Goal: Check status: Check status

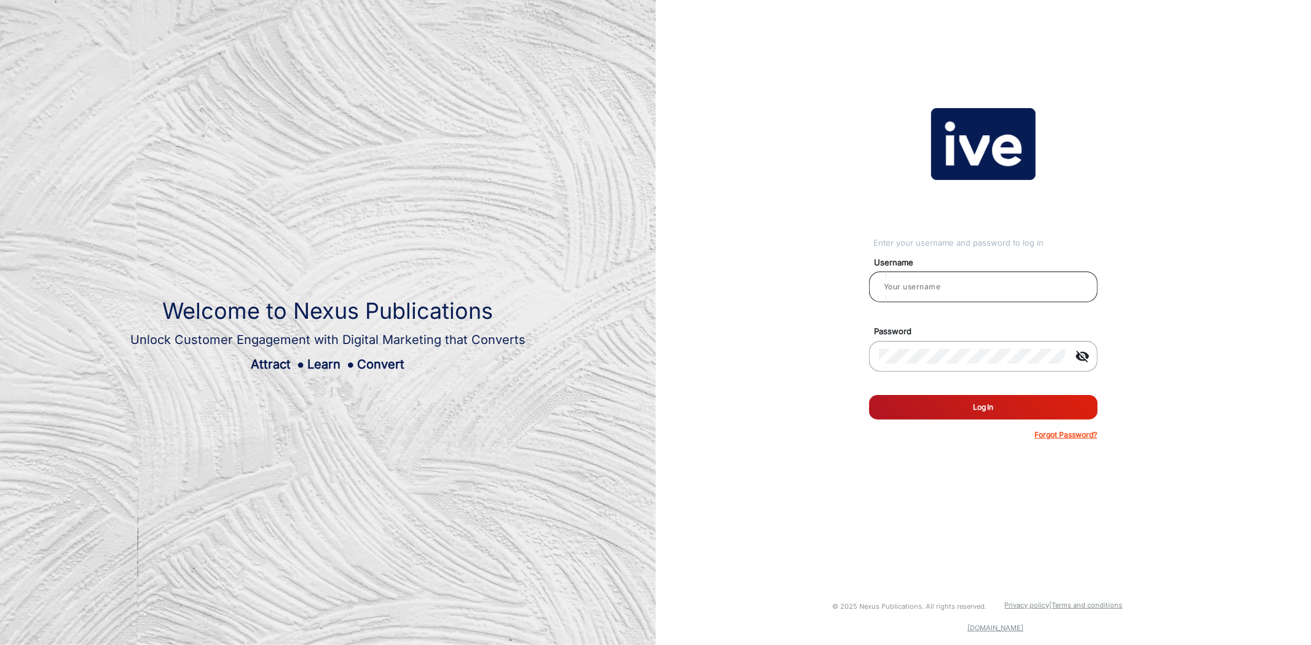
click at [950, 289] on input "email" at bounding box center [983, 287] width 209 height 15
type input "[PERSON_NAME]"
click at [1036, 409] on button "Log In" at bounding box center [983, 407] width 229 height 25
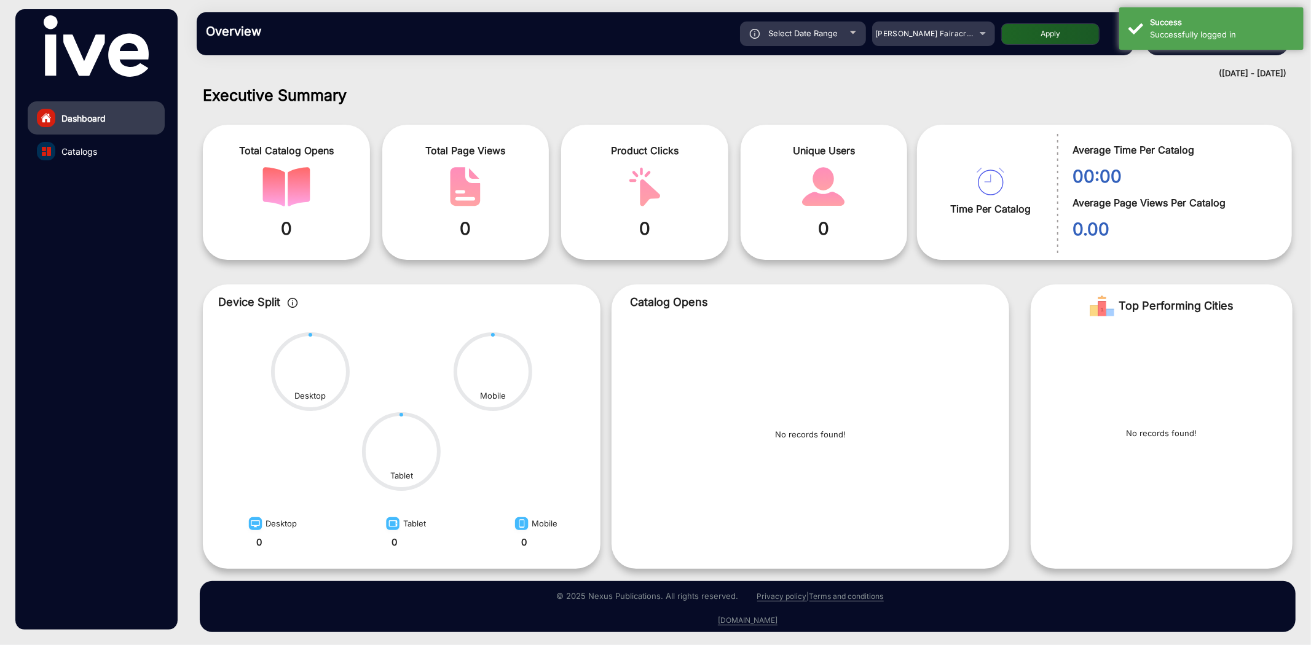
scroll to position [8, 0]
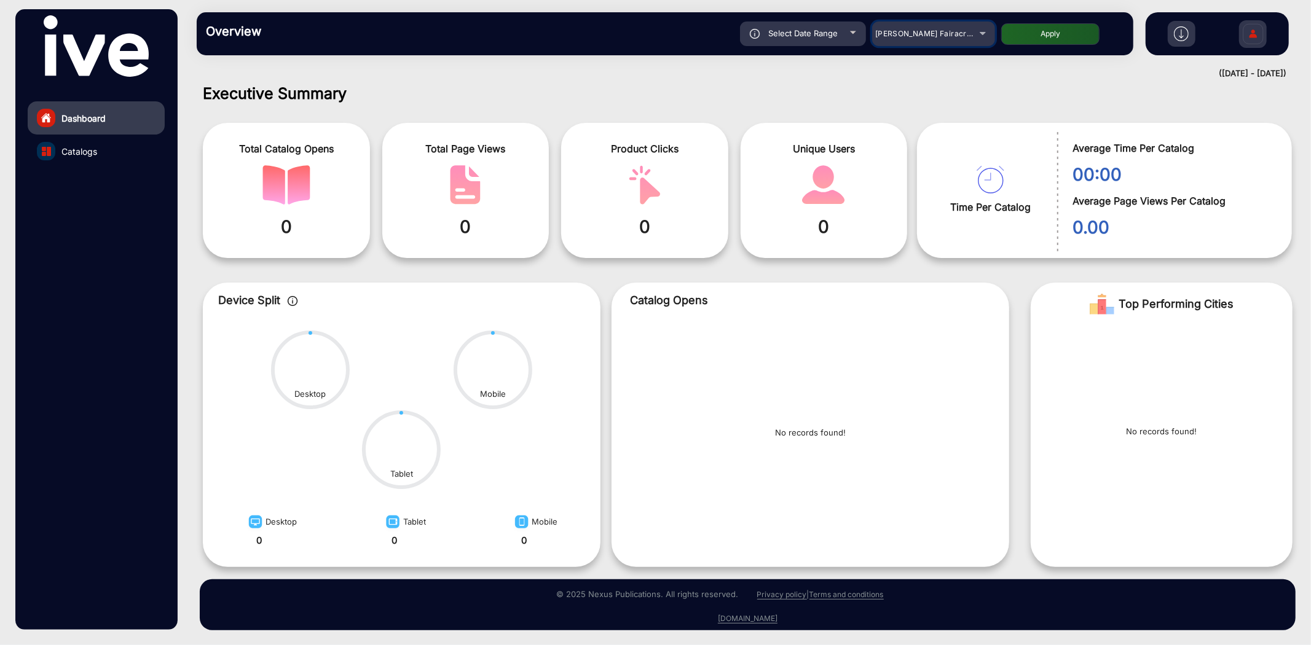
click at [980, 28] on div "[PERSON_NAME] Fairacre Farms" at bounding box center [933, 33] width 123 height 15
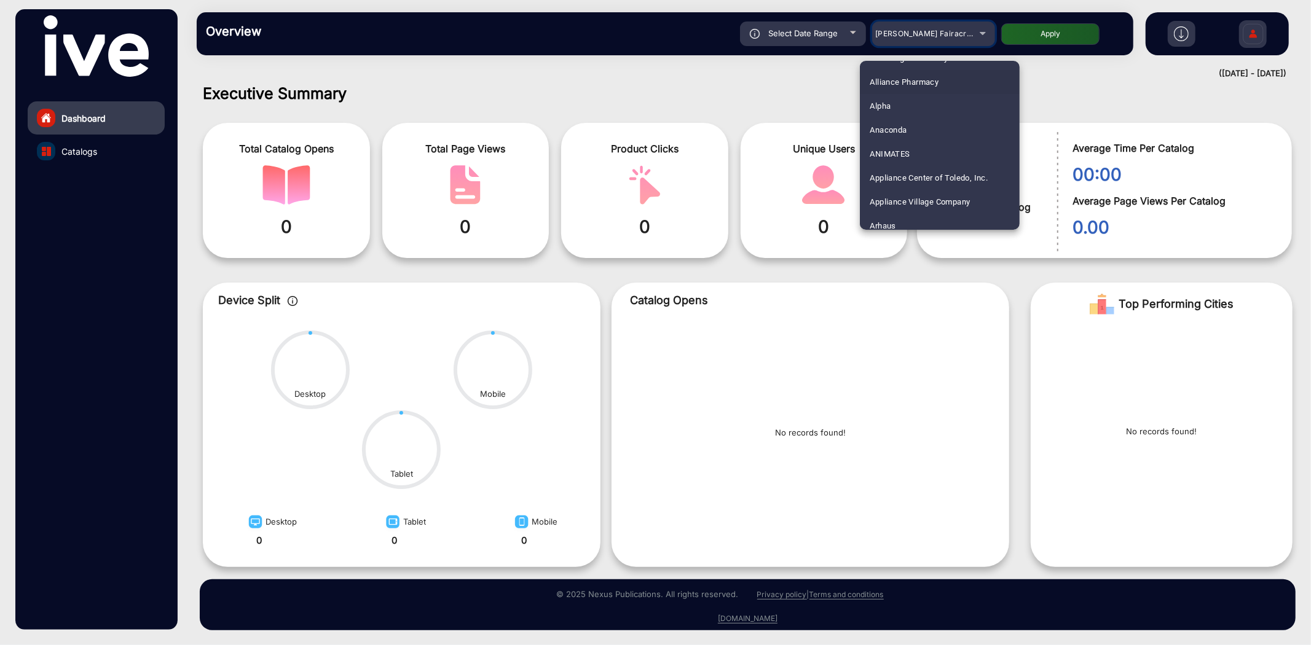
scroll to position [68, 0]
click at [896, 126] on span "Anaconda" at bounding box center [888, 129] width 37 height 24
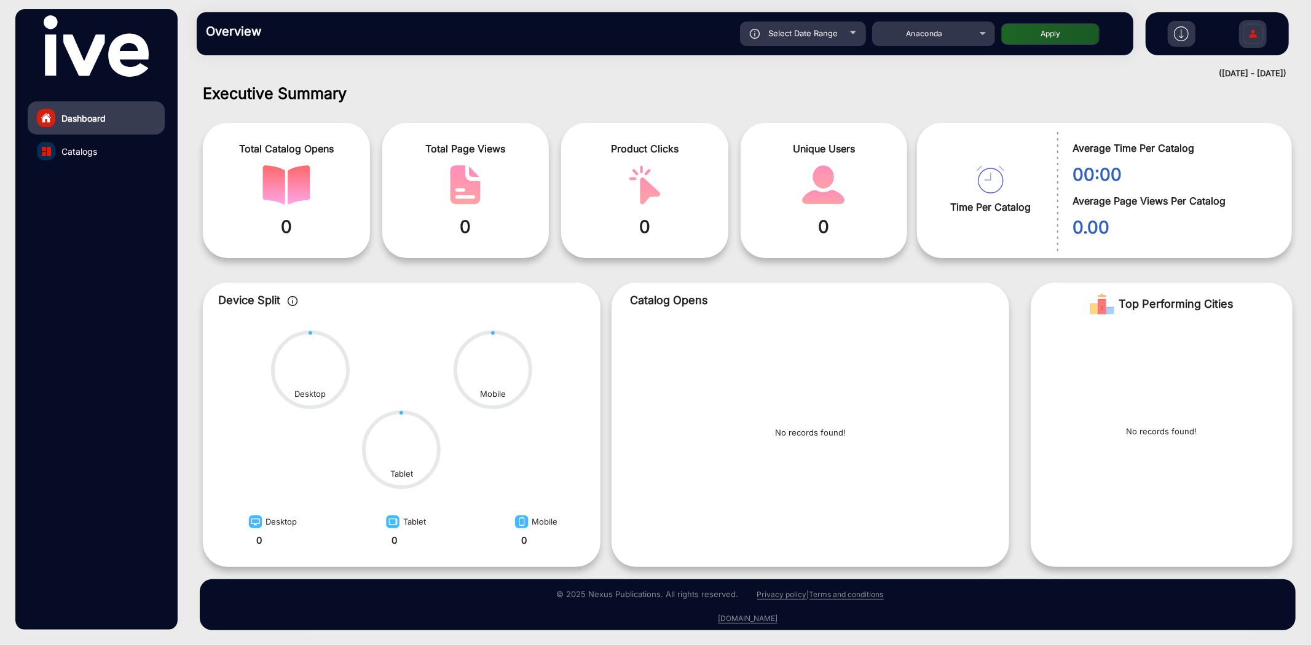
click at [839, 30] on div "Select Date Range" at bounding box center [803, 34] width 126 height 25
type input "[DATE]"
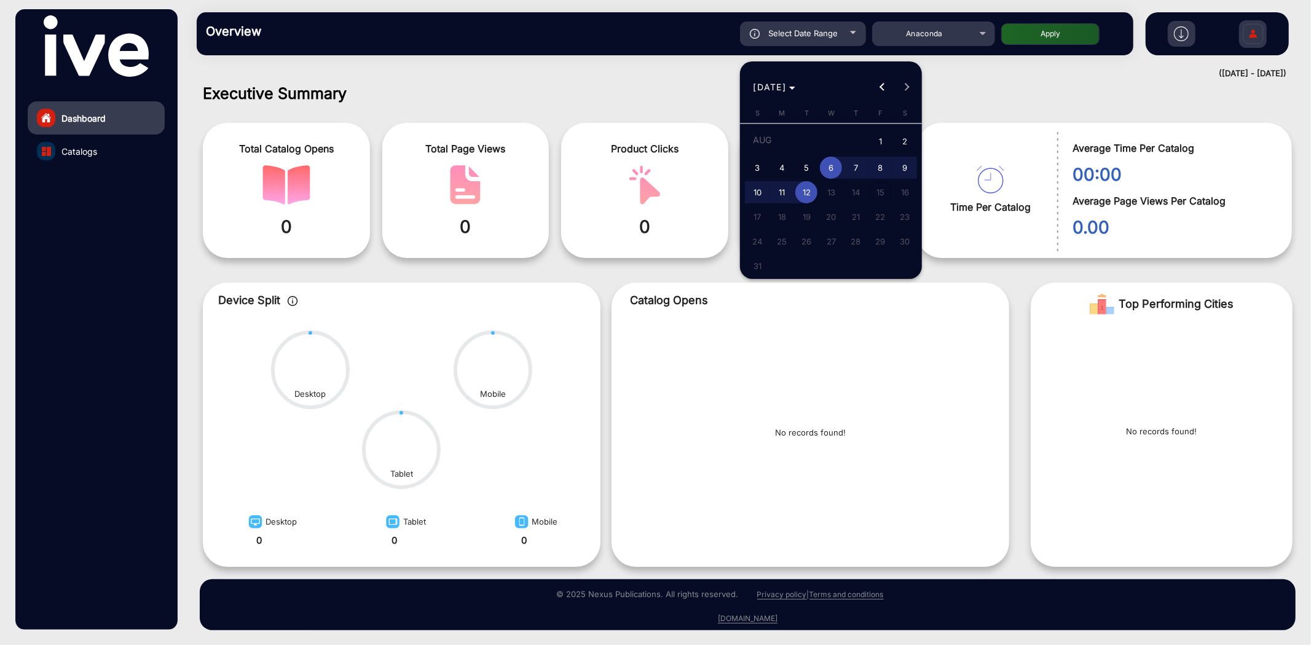
click at [881, 134] on span "1" at bounding box center [880, 142] width 22 height 25
type input "[DATE]"
click at [805, 189] on span "12" at bounding box center [806, 192] width 22 height 22
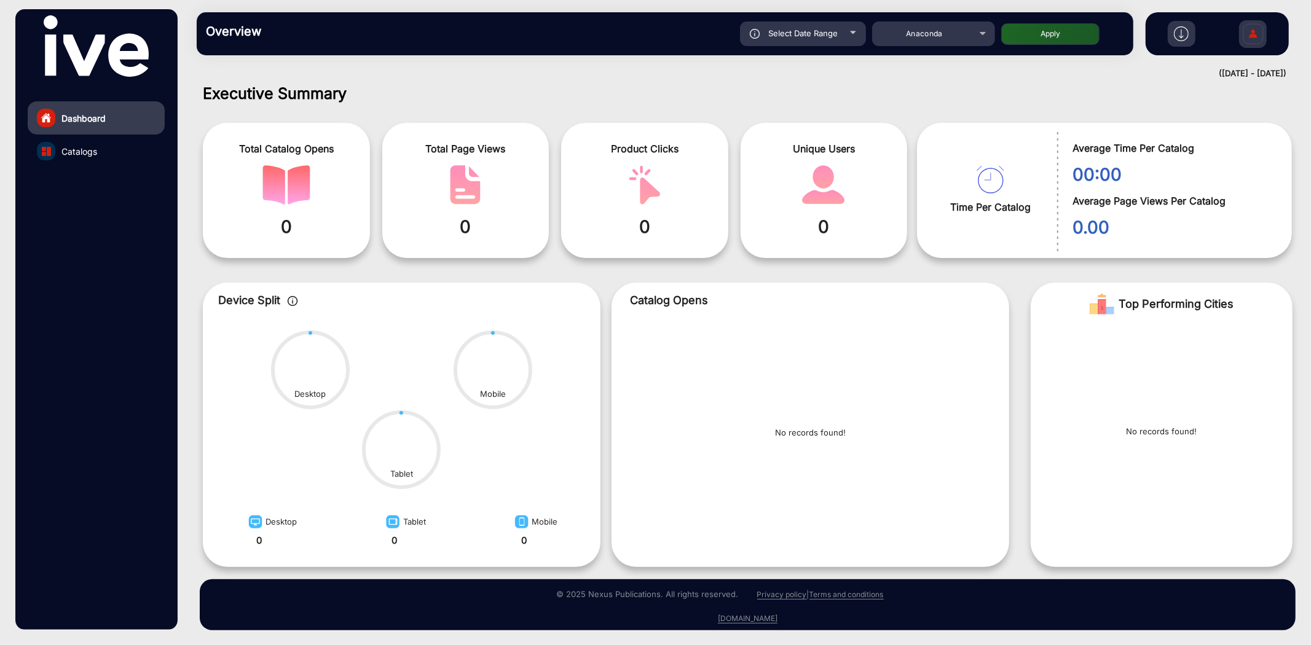
type input "[DATE]"
click at [1060, 34] on button "Apply" at bounding box center [1050, 34] width 98 height 22
type input "[DATE]"
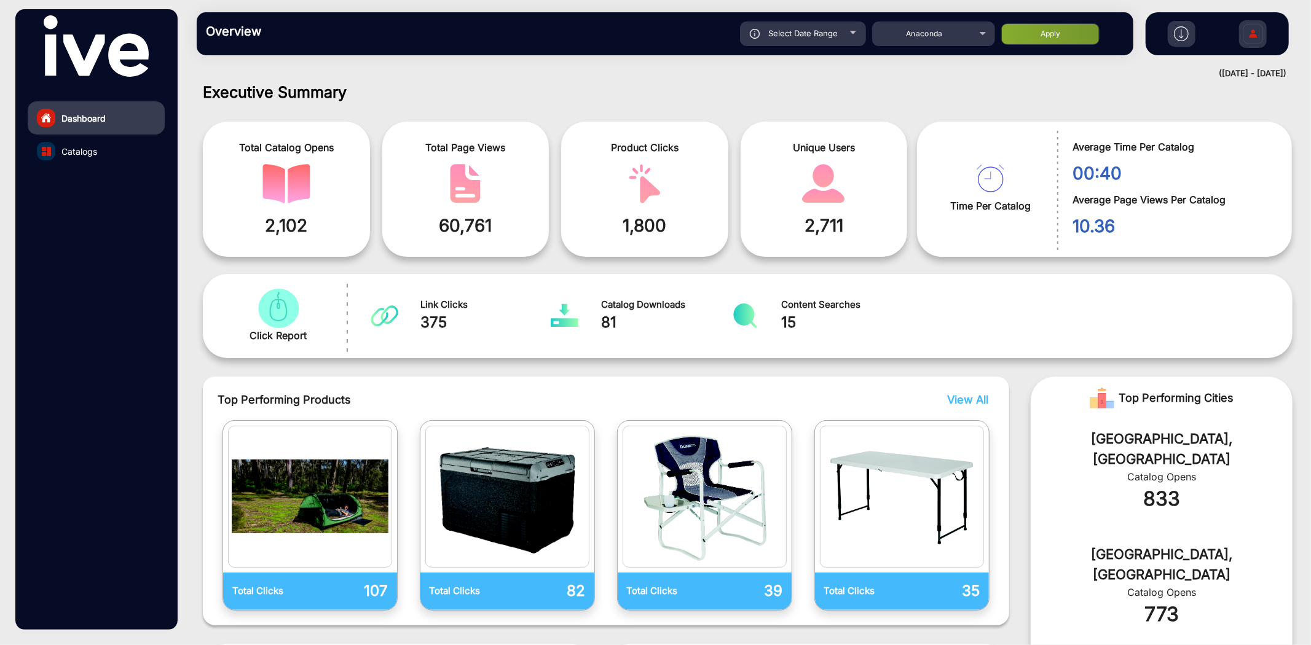
click at [100, 150] on link "Catalogs" at bounding box center [96, 151] width 137 height 33
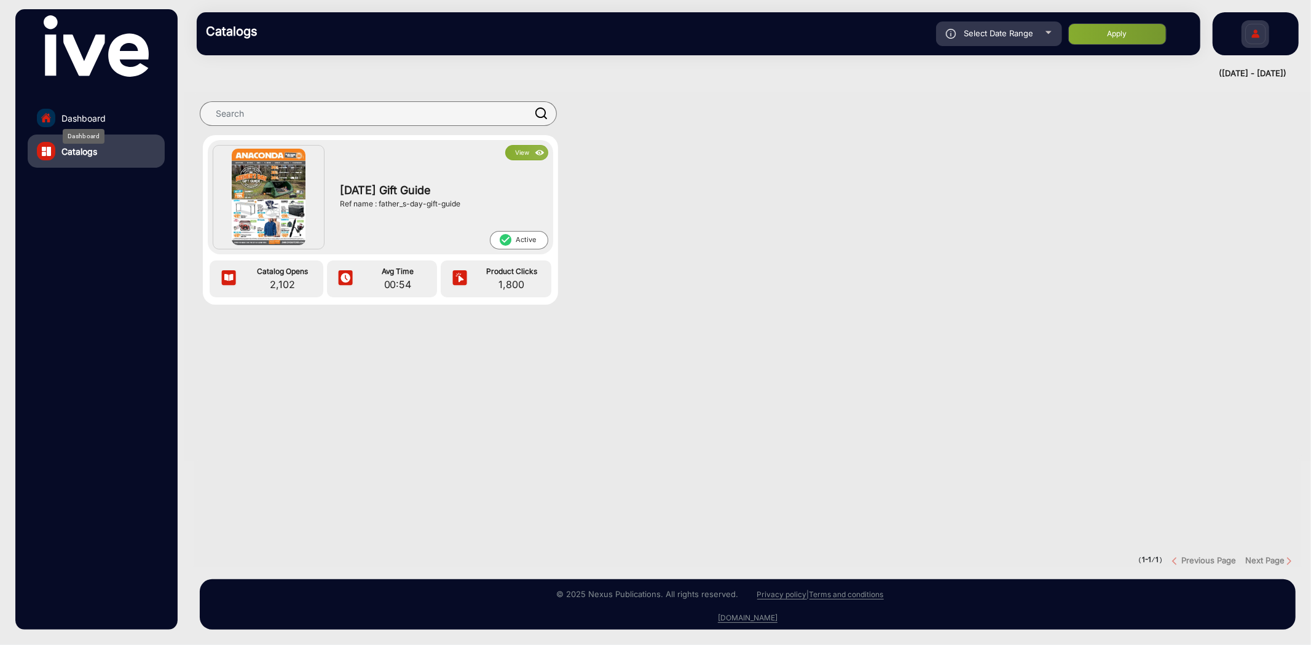
click at [77, 112] on span "Dashboard" at bounding box center [83, 118] width 44 height 13
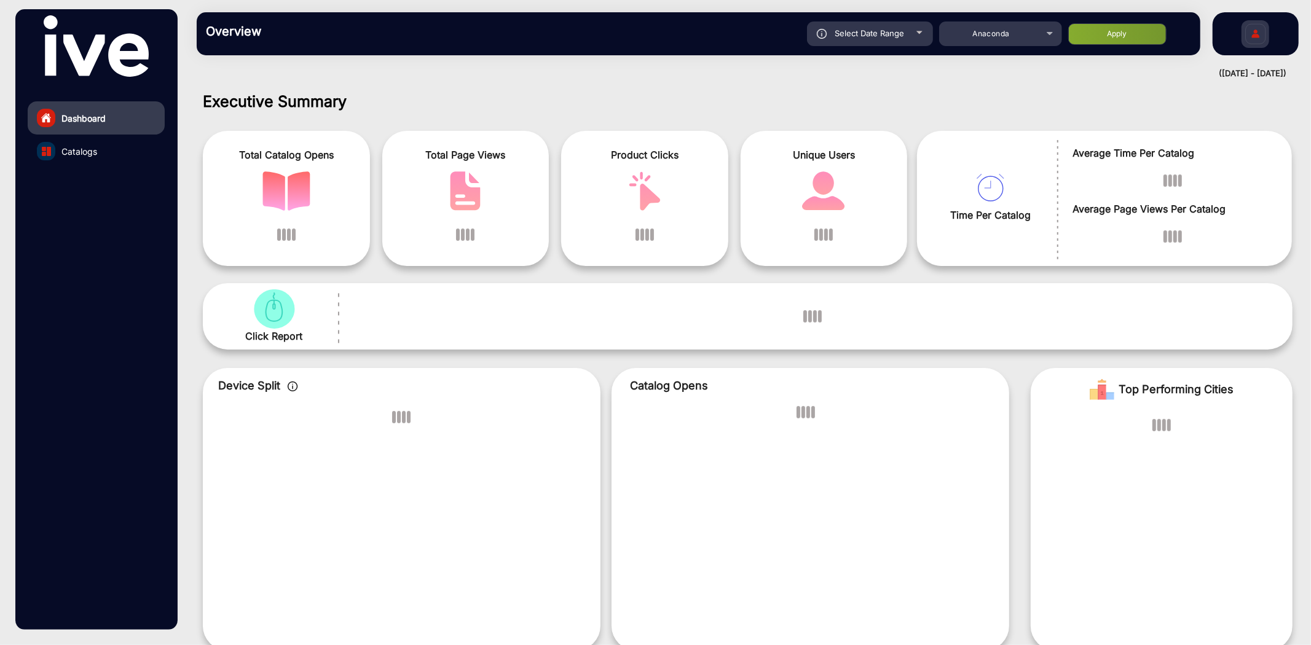
scroll to position [9, 0]
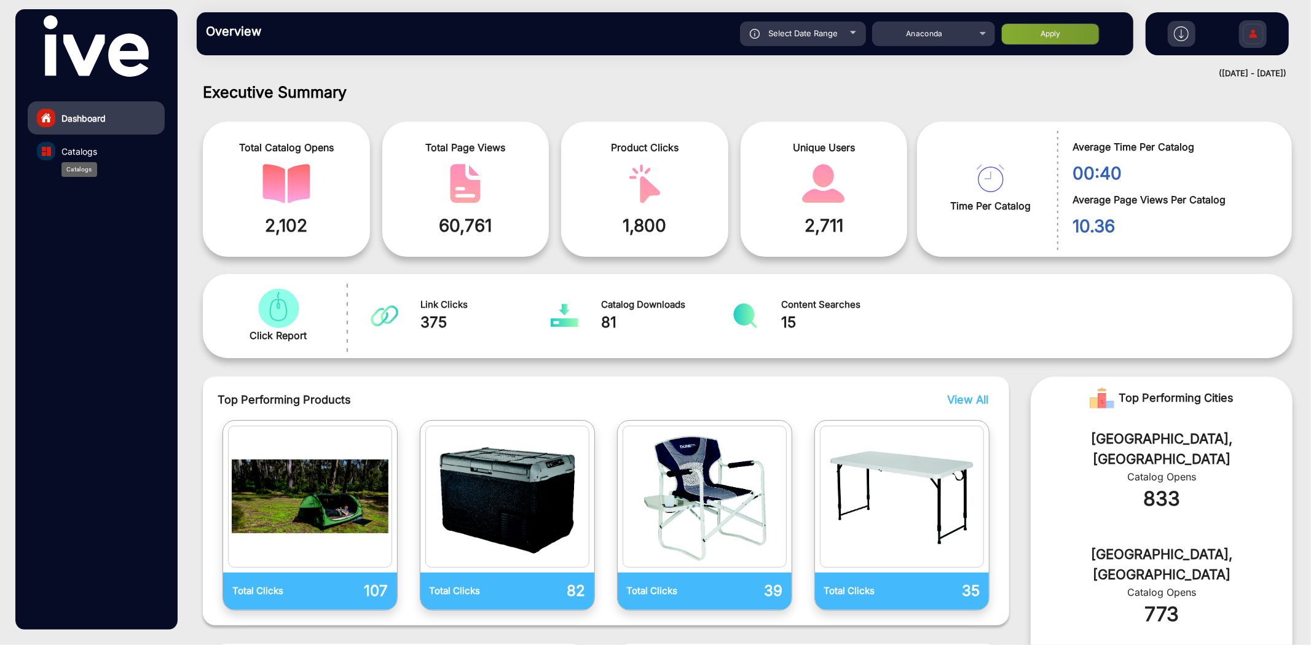
click at [81, 148] on span "Catalogs" at bounding box center [79, 151] width 36 height 13
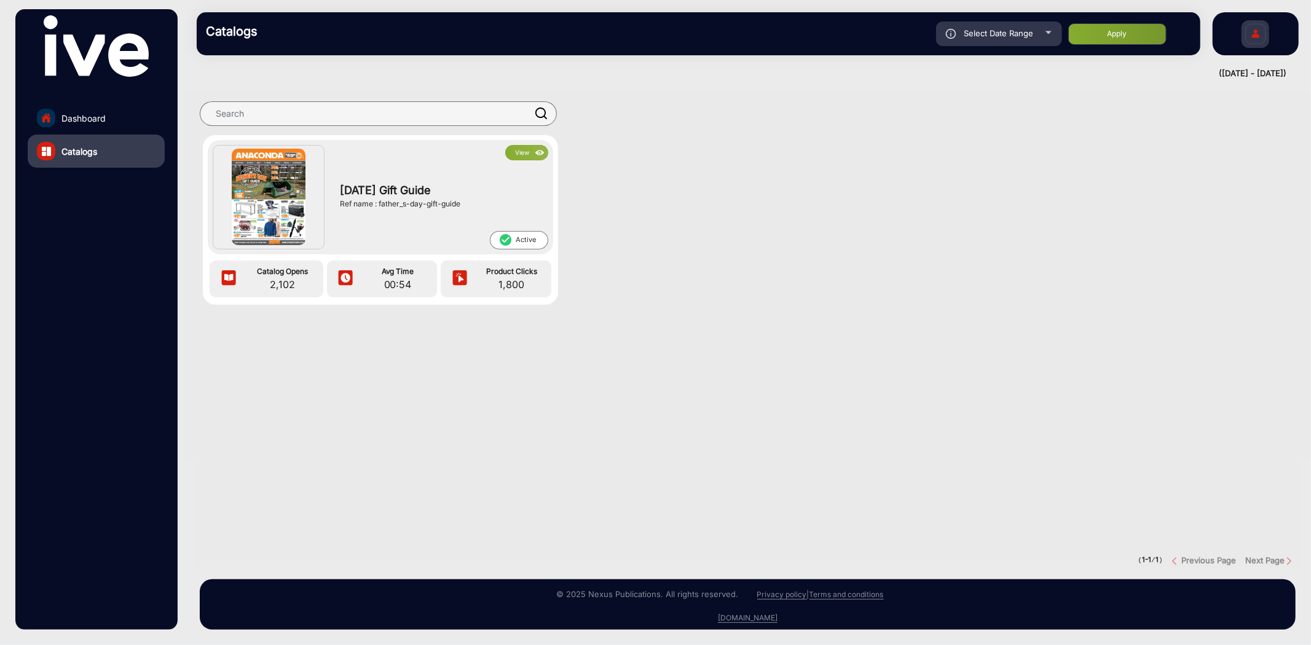
click at [286, 191] on img at bounding box center [269, 197] width 74 height 96
click at [527, 154] on button "View" at bounding box center [526, 152] width 43 height 15
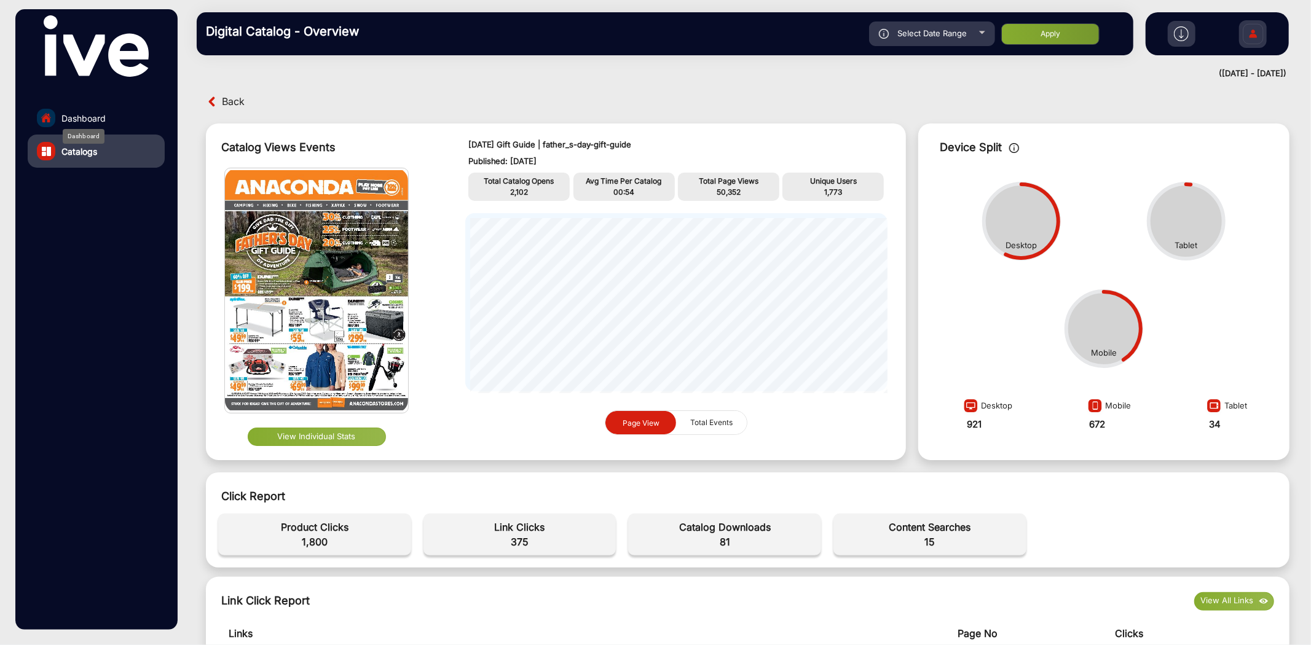
click at [95, 115] on span "Dashboard" at bounding box center [83, 118] width 44 height 13
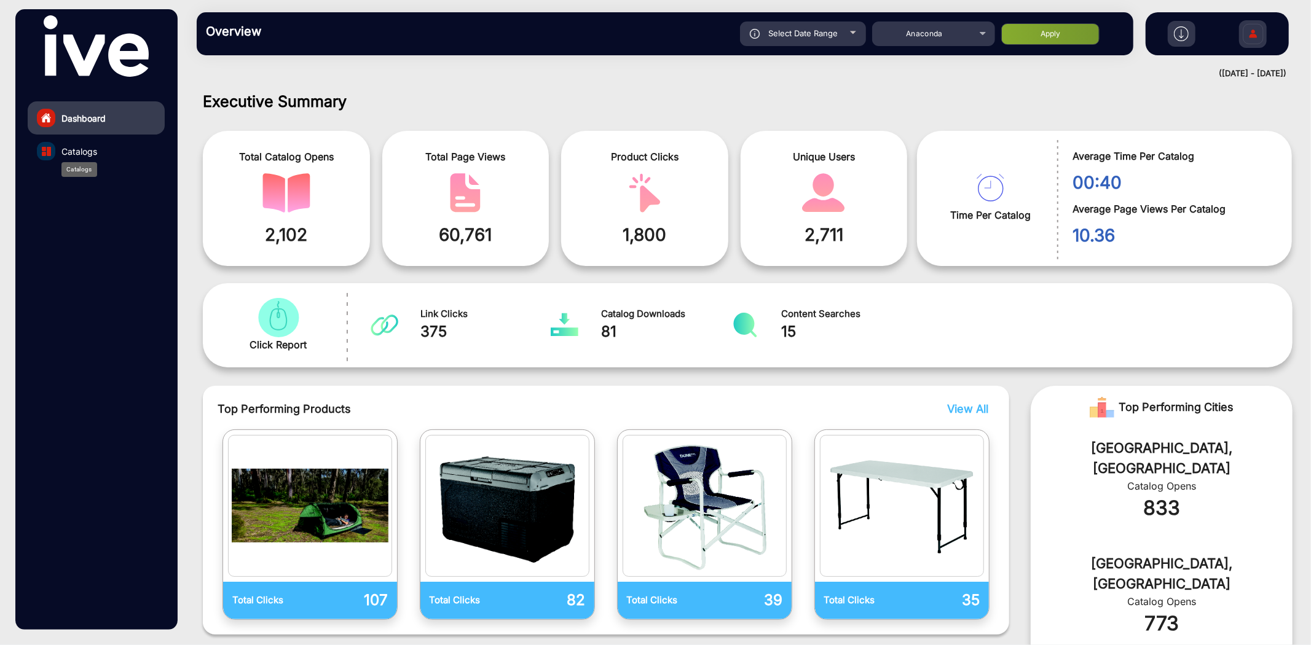
click at [88, 149] on span "Catalogs" at bounding box center [79, 151] width 36 height 13
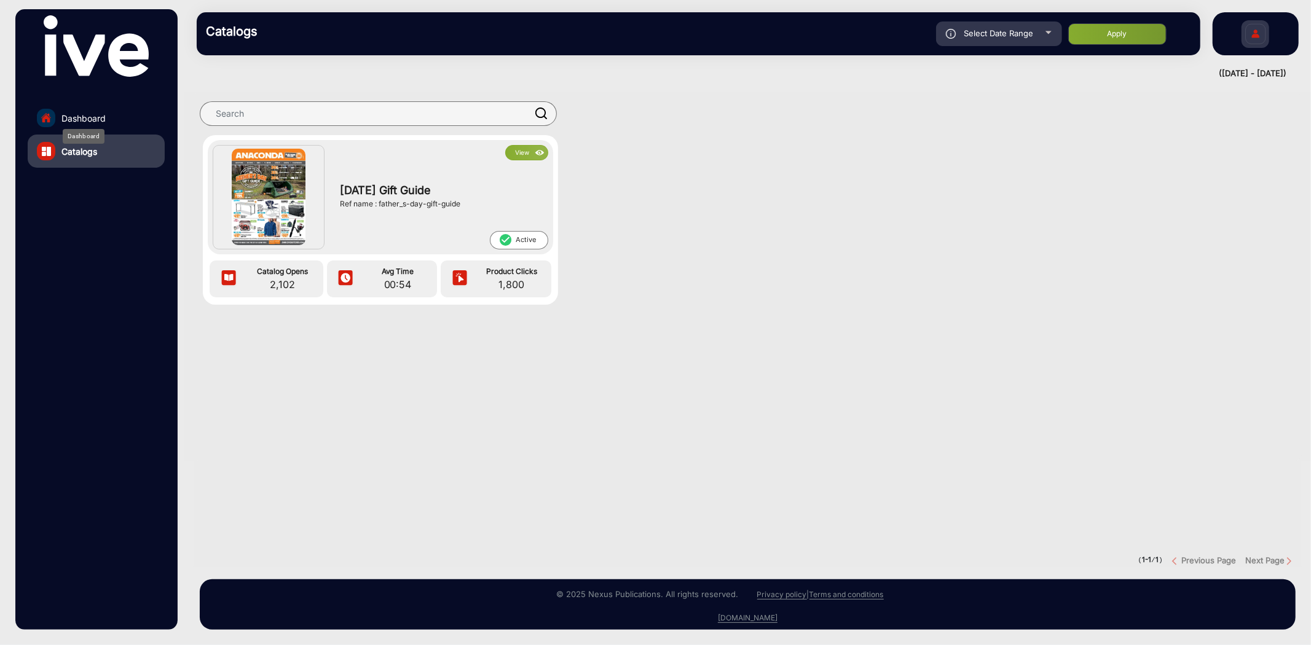
click at [104, 113] on span "Dashboard" at bounding box center [83, 118] width 44 height 13
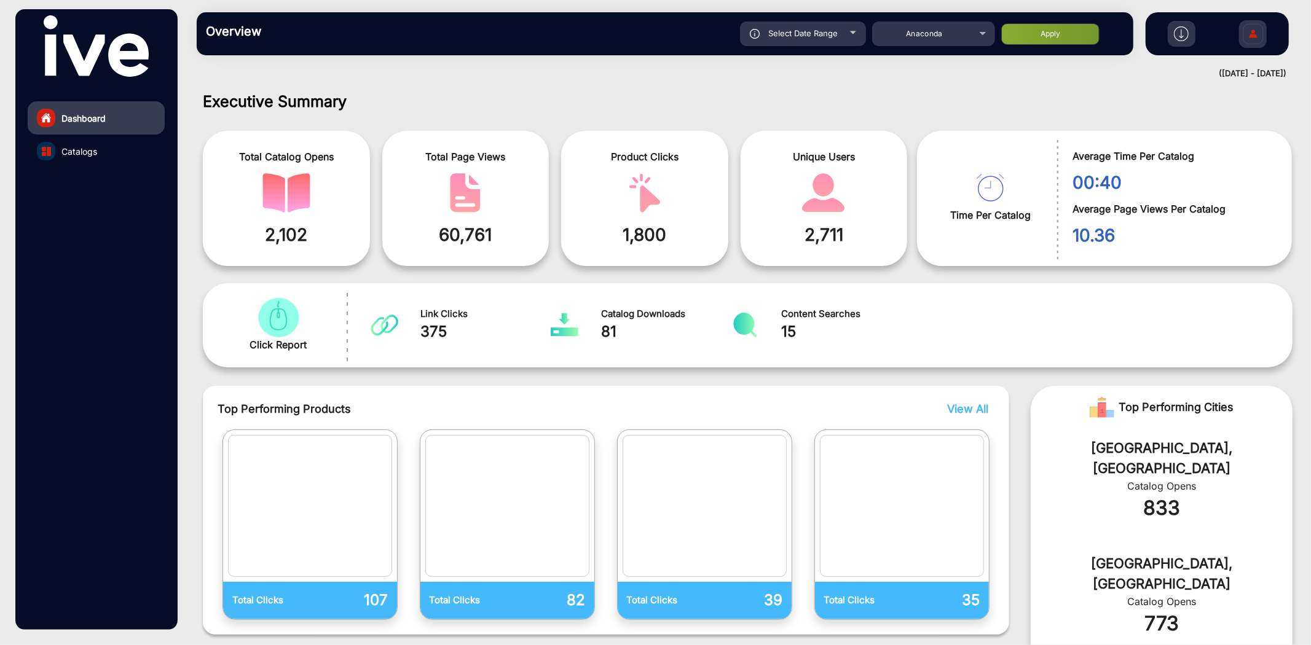
scroll to position [9, 0]
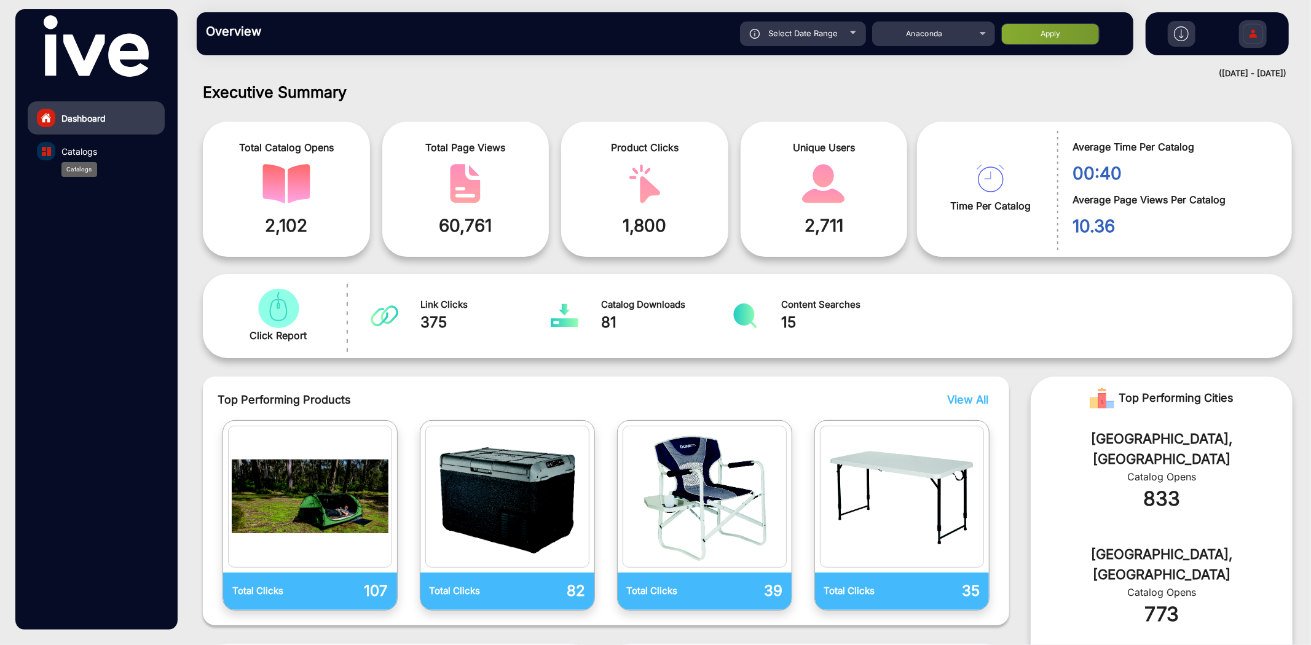
click at [85, 151] on span "Catalogs" at bounding box center [79, 151] width 36 height 13
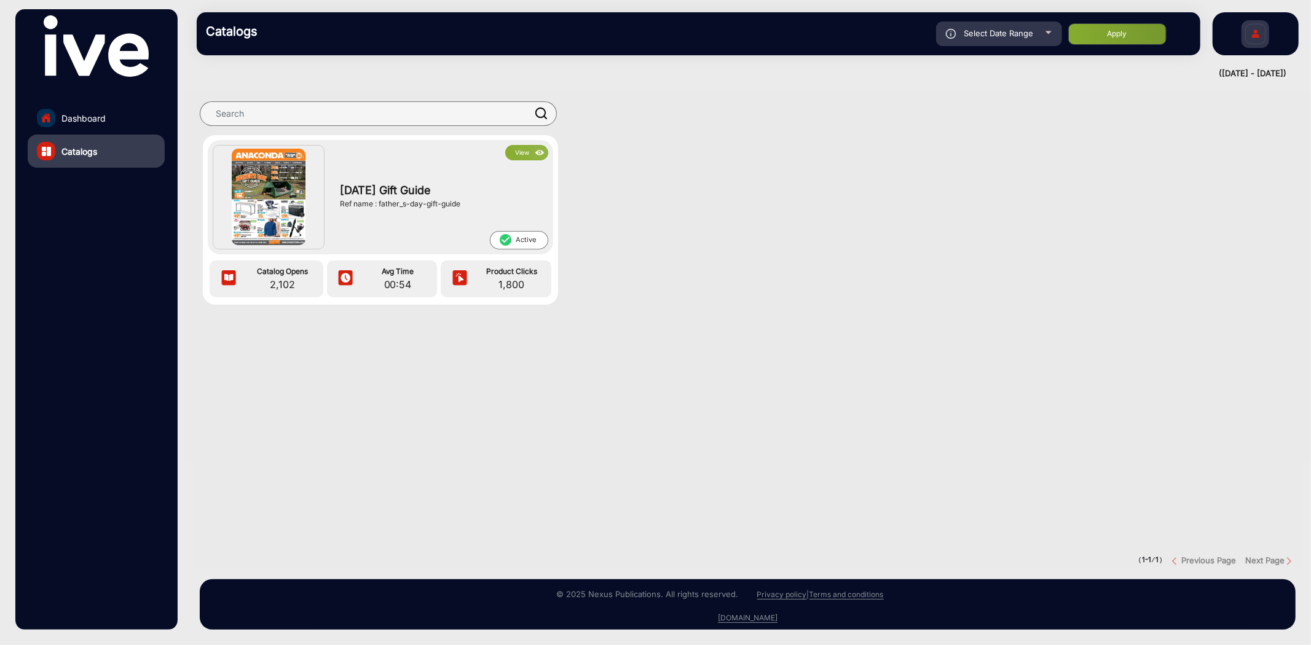
click at [514, 149] on button "View" at bounding box center [526, 152] width 43 height 15
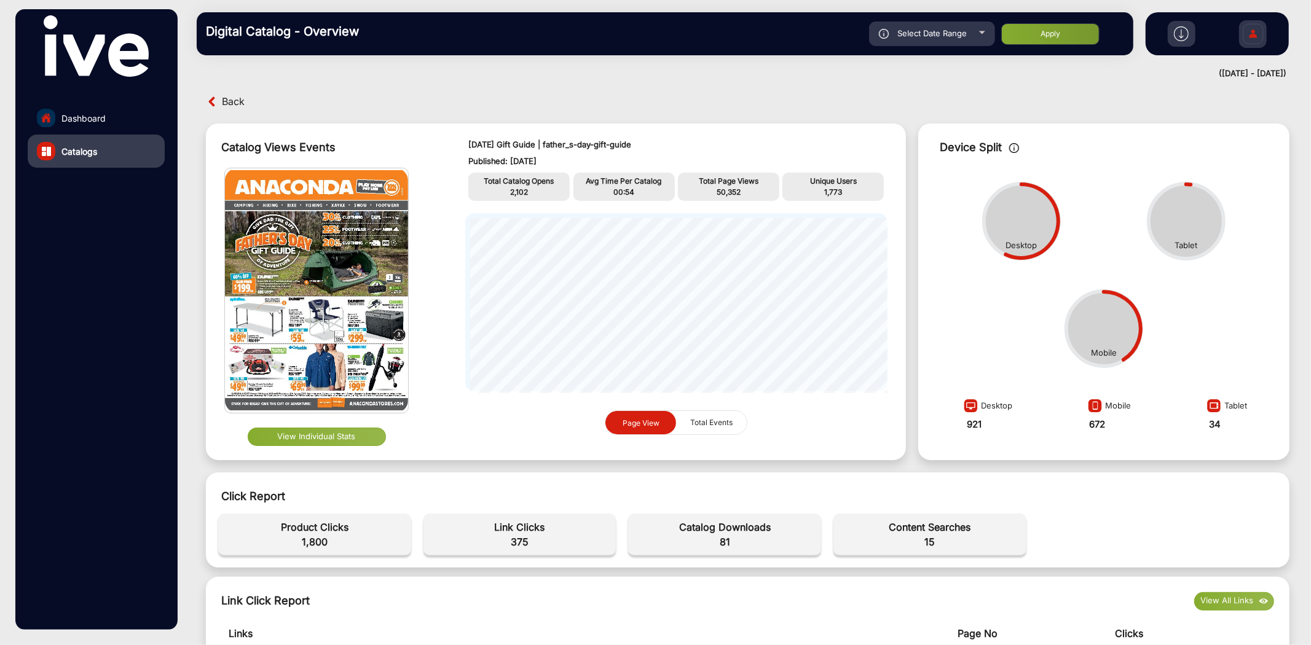
click at [339, 428] on button "View Individual Stats" at bounding box center [317, 437] width 138 height 18
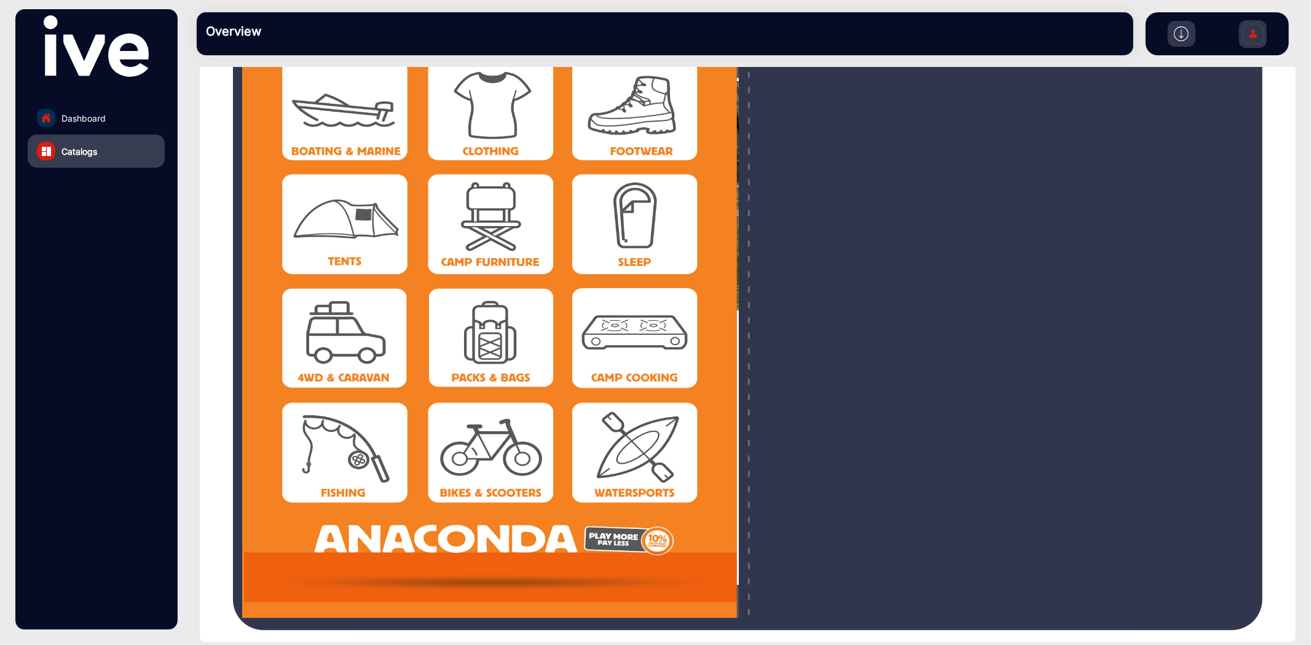
scroll to position [68, 0]
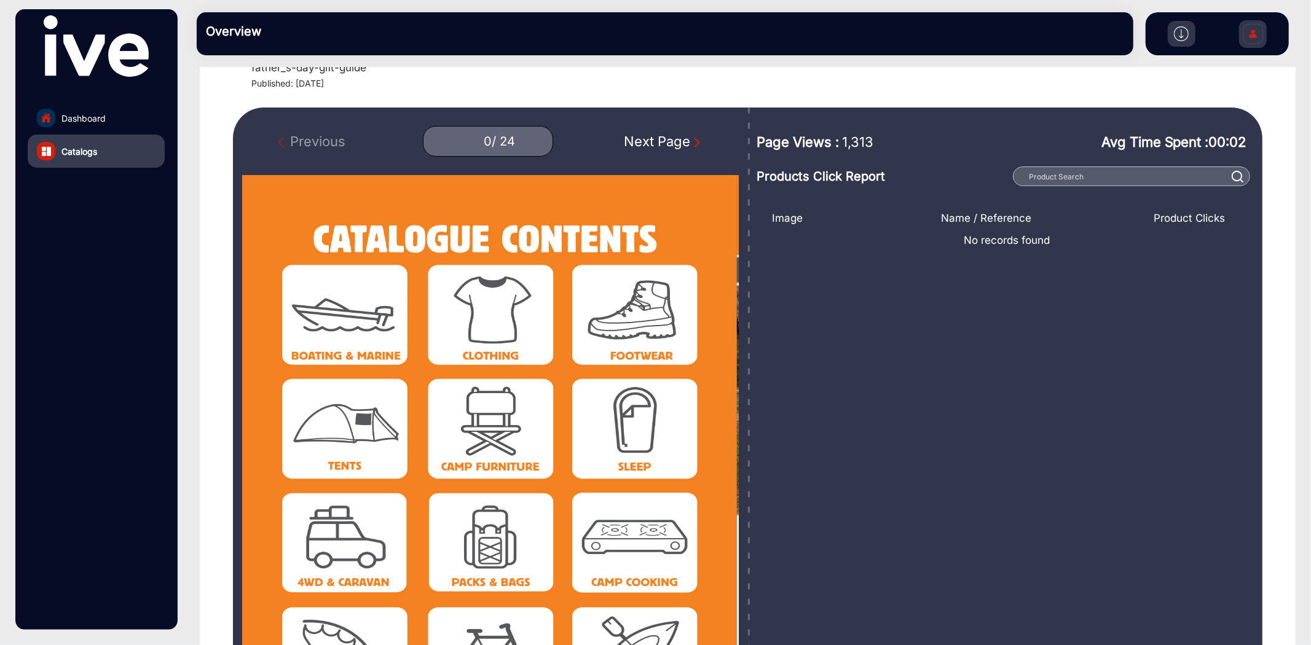
click at [671, 137] on div "Next Page" at bounding box center [663, 142] width 79 height 20
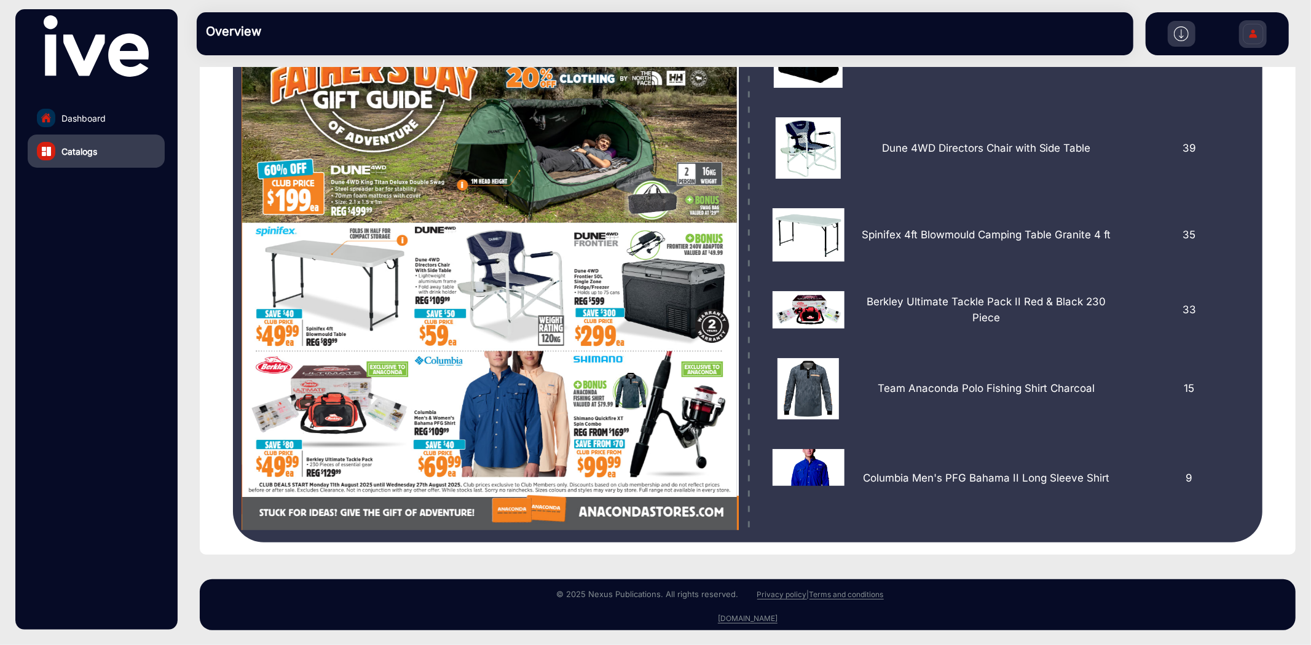
scroll to position [88, 0]
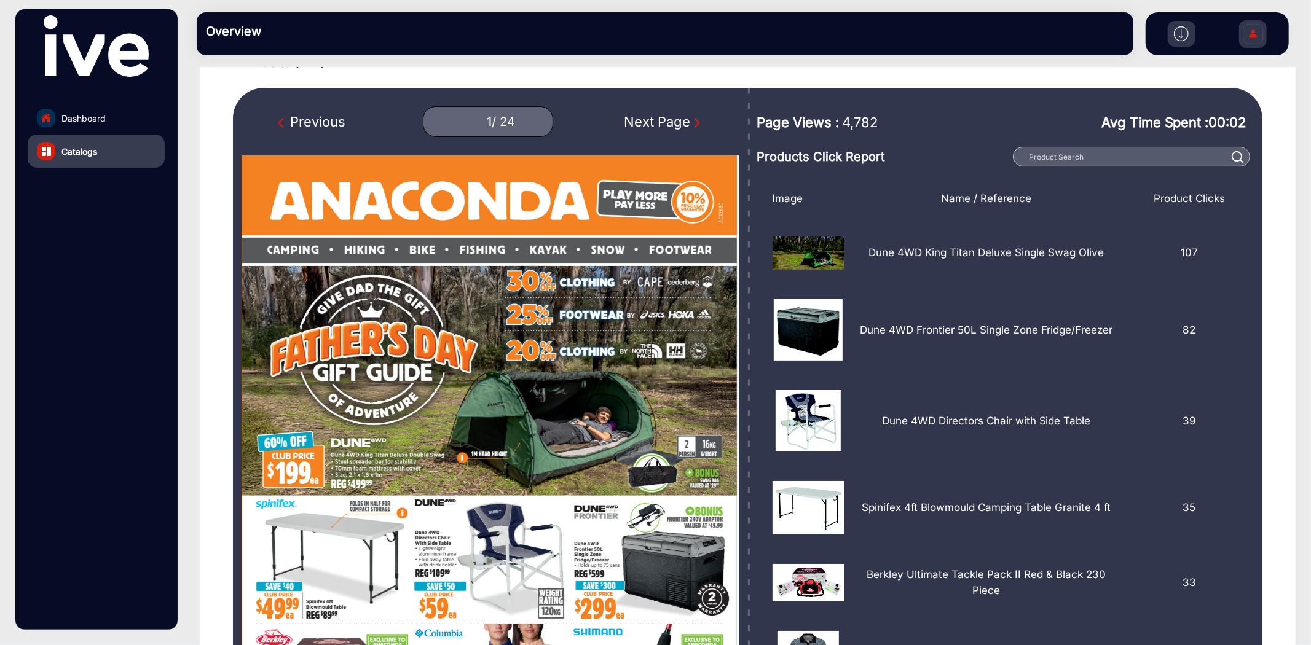
click at [677, 123] on div "Next Page" at bounding box center [663, 122] width 79 height 20
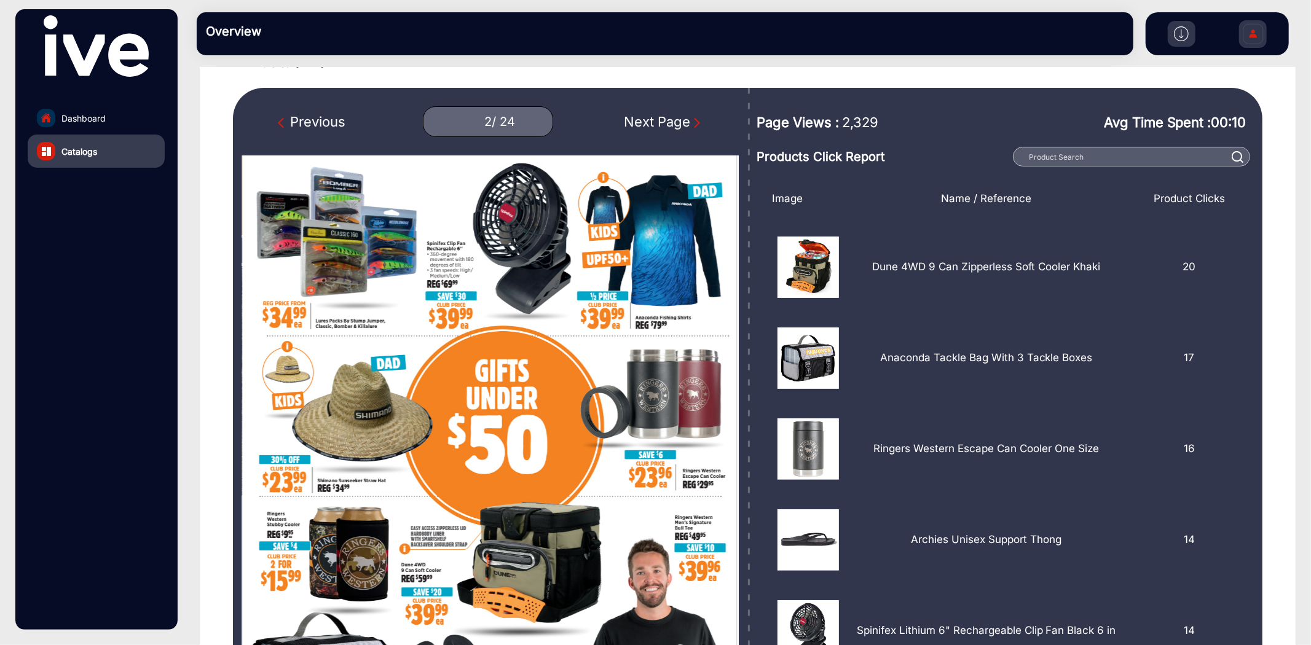
click at [677, 123] on div "Next Page" at bounding box center [663, 122] width 79 height 20
type input "3"
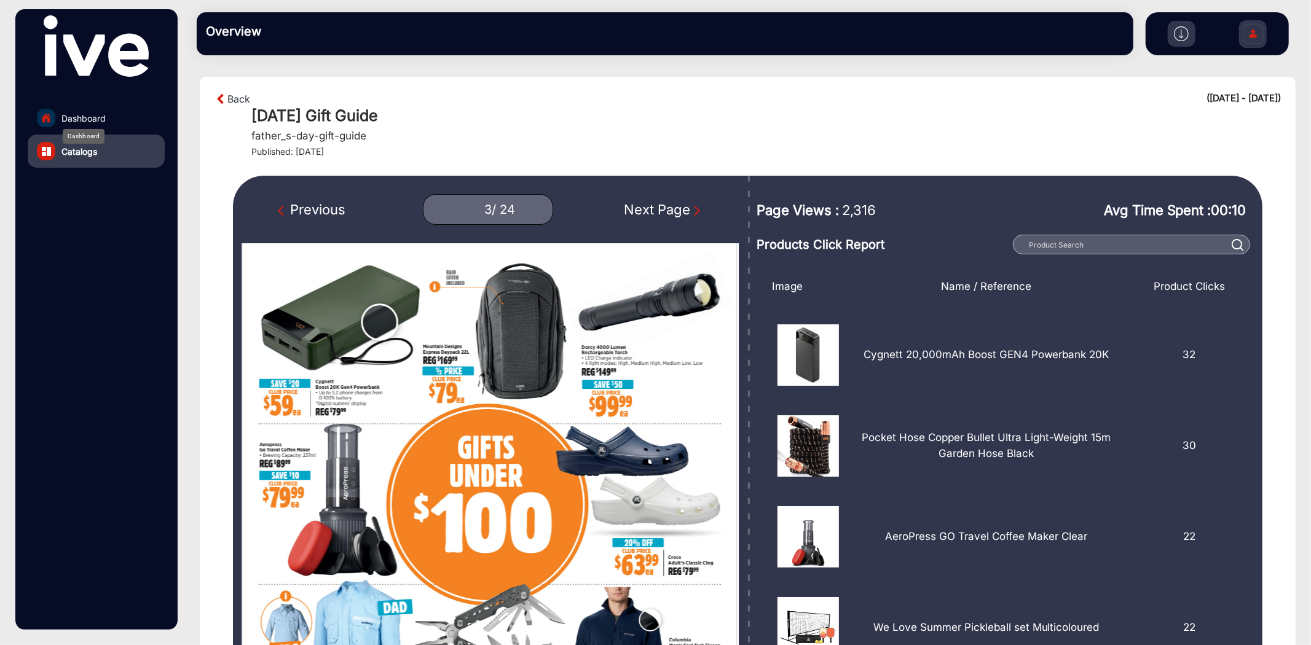
click at [76, 116] on span "Dashboard" at bounding box center [83, 118] width 44 height 13
